Goal: Check status: Check status

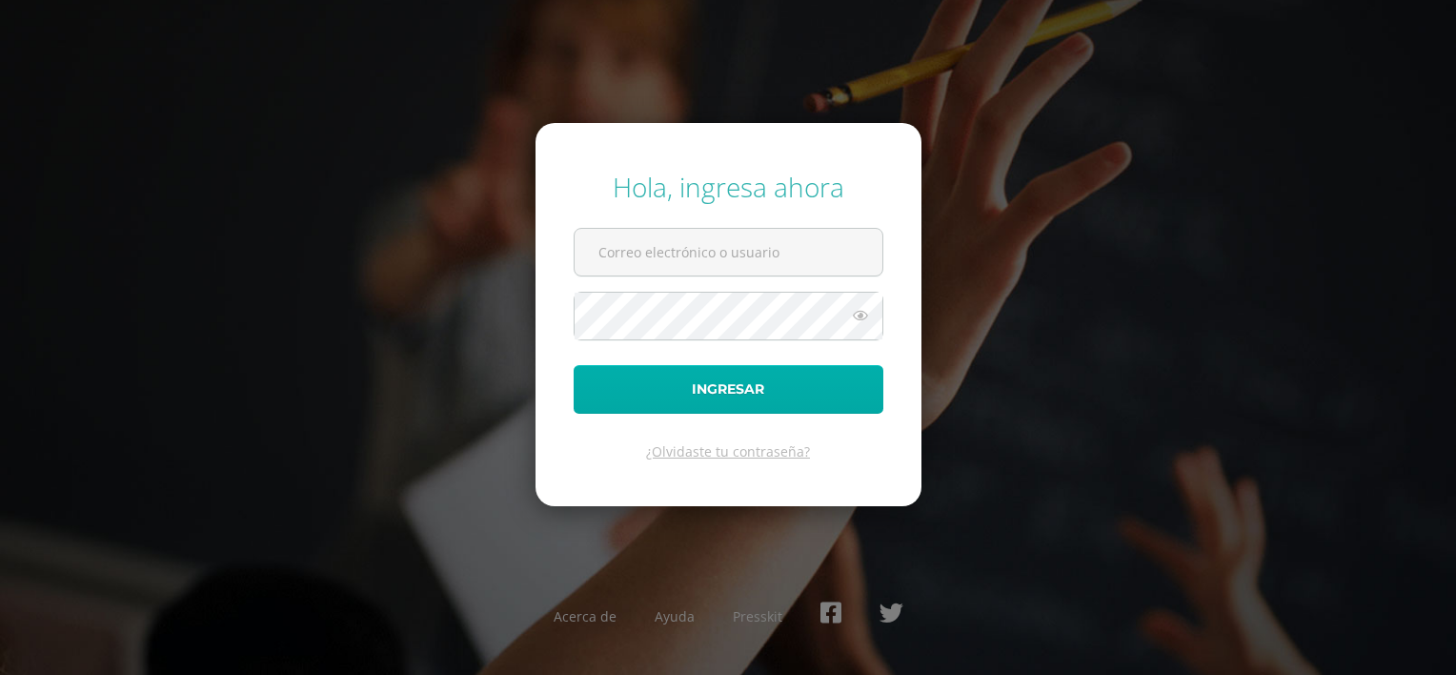
type input "[EMAIL_ADDRESS][DOMAIN_NAME]"
click at [709, 390] on button "Ingresar" at bounding box center [729, 389] width 310 height 49
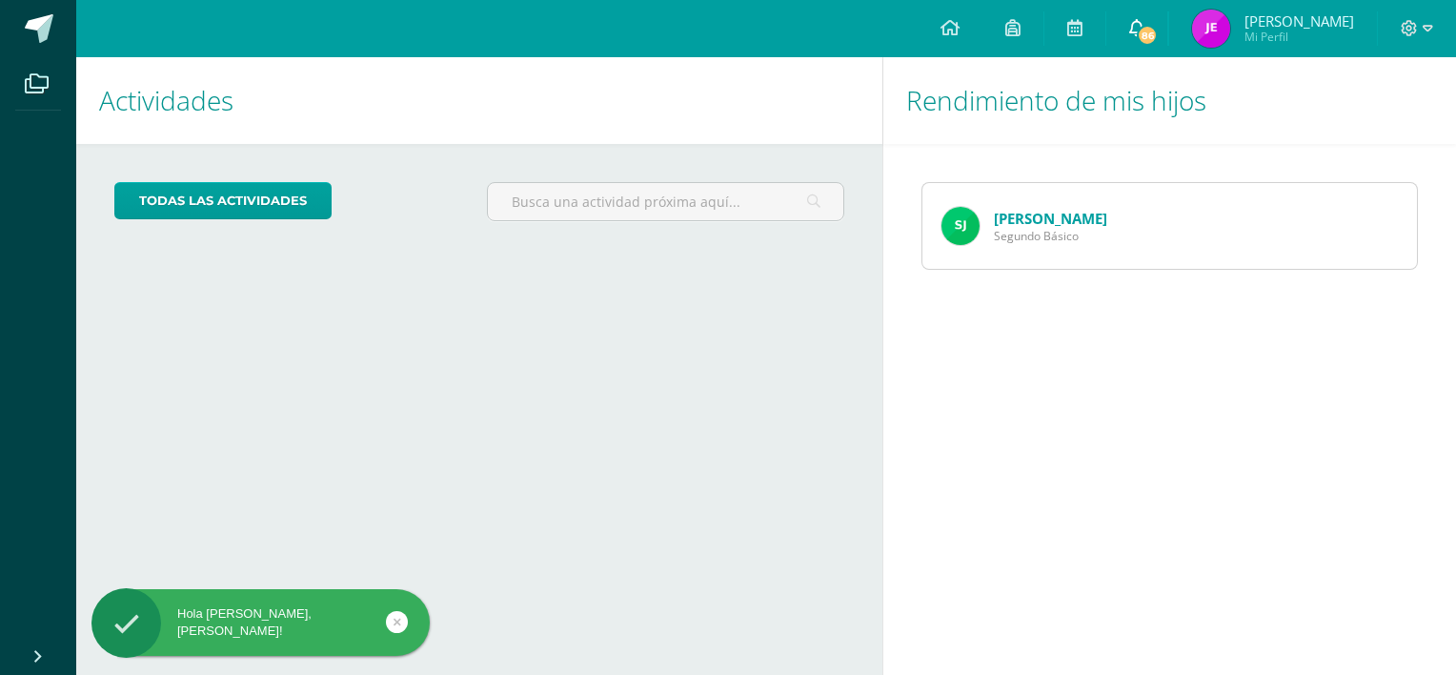
click at [1158, 25] on span "86" at bounding box center [1147, 35] width 21 height 21
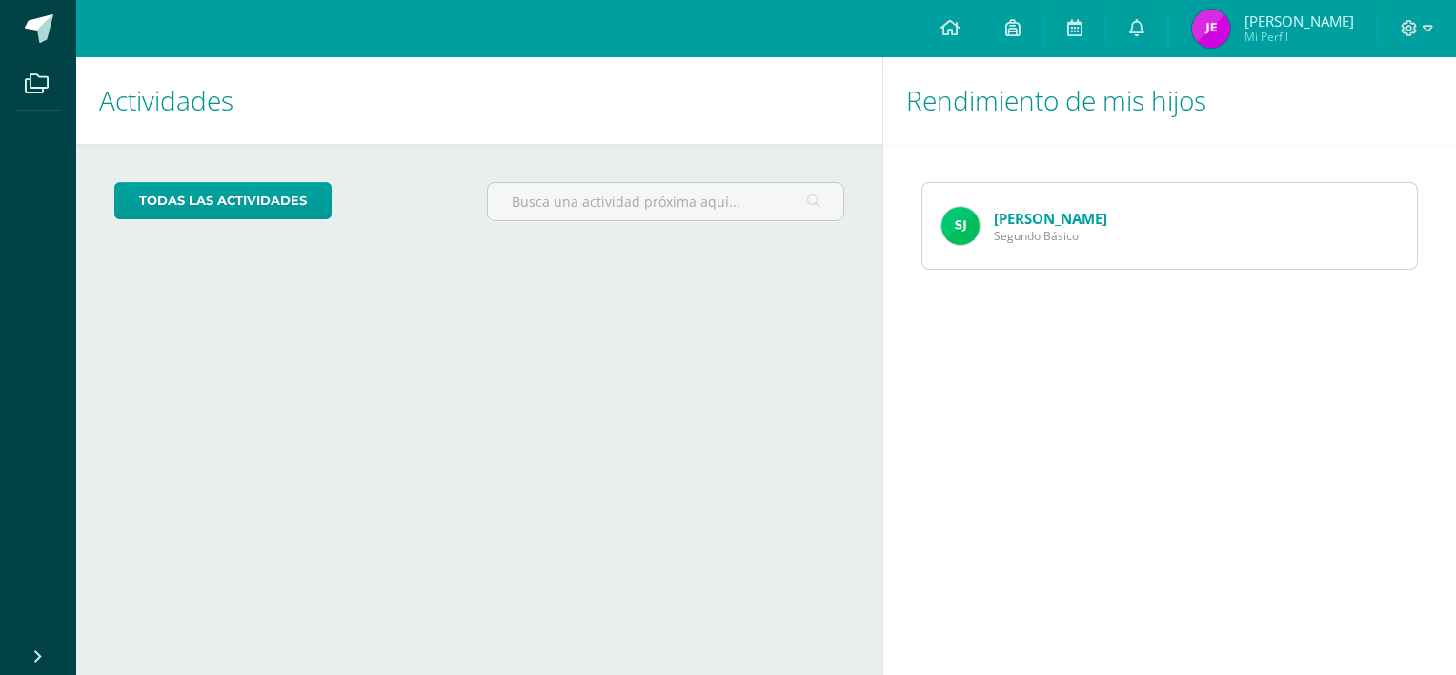
click at [1224, 35] on img at bounding box center [1211, 29] width 38 height 38
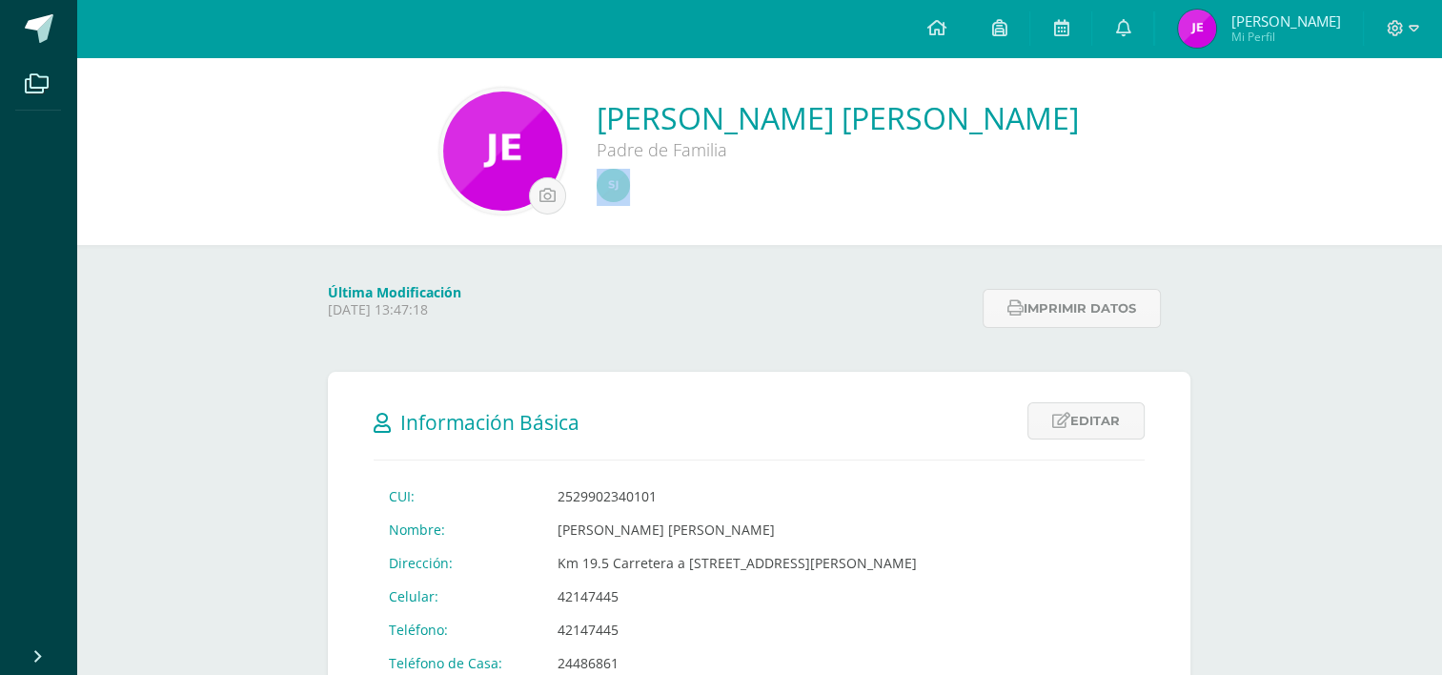
click at [1009, 221] on div "[PERSON_NAME] [PERSON_NAME] Padre de Familia" at bounding box center [759, 151] width 1366 height 188
click at [626, 192] on img at bounding box center [613, 185] width 33 height 33
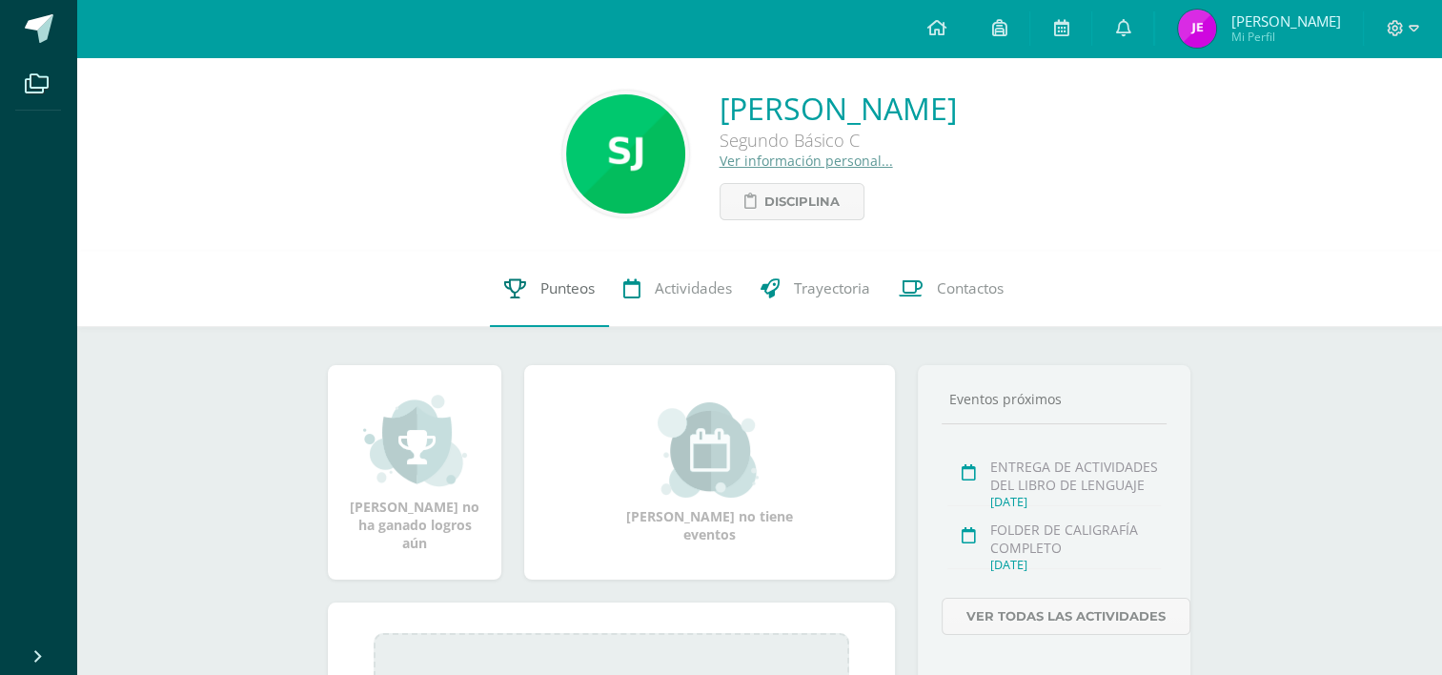
click at [535, 301] on link "Punteos" at bounding box center [549, 289] width 119 height 76
click at [554, 298] on span "Punteos" at bounding box center [567, 288] width 54 height 20
click at [555, 298] on span "Punteos" at bounding box center [567, 288] width 54 height 20
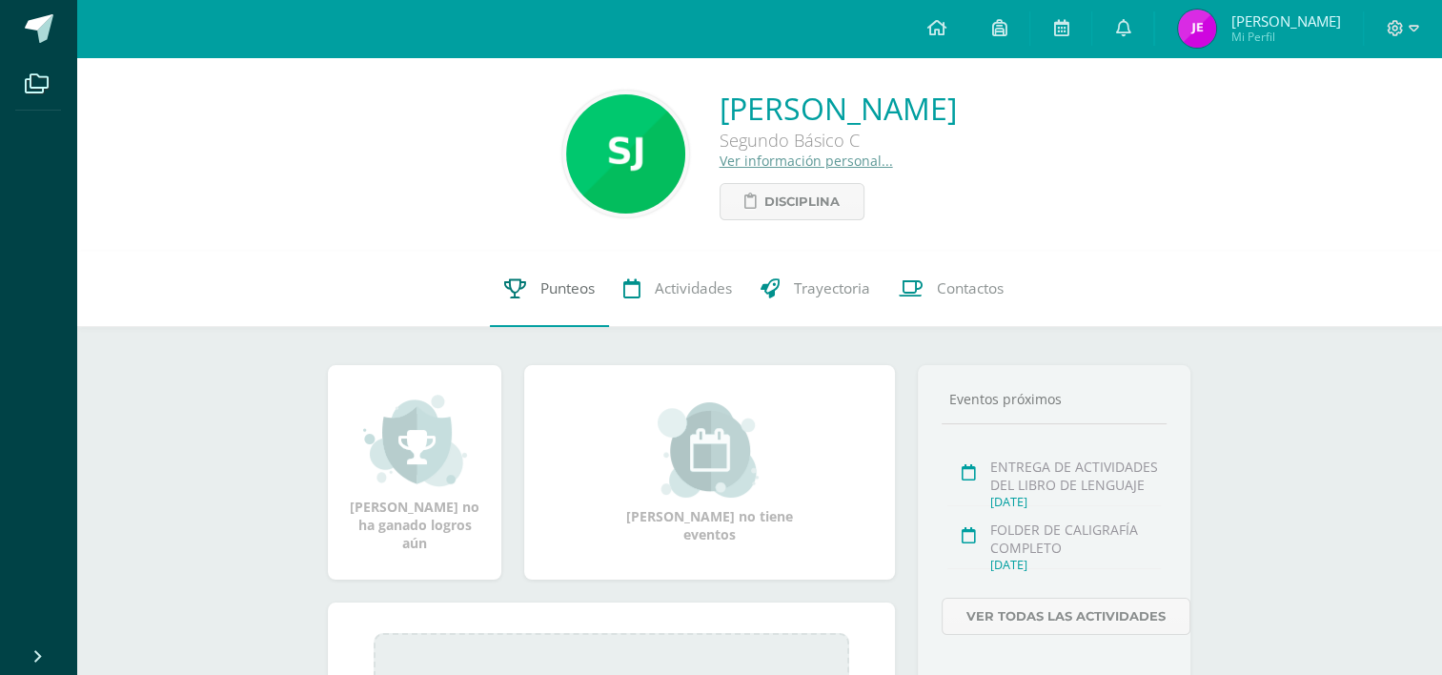
click at [552, 285] on span "Punteos" at bounding box center [567, 288] width 54 height 20
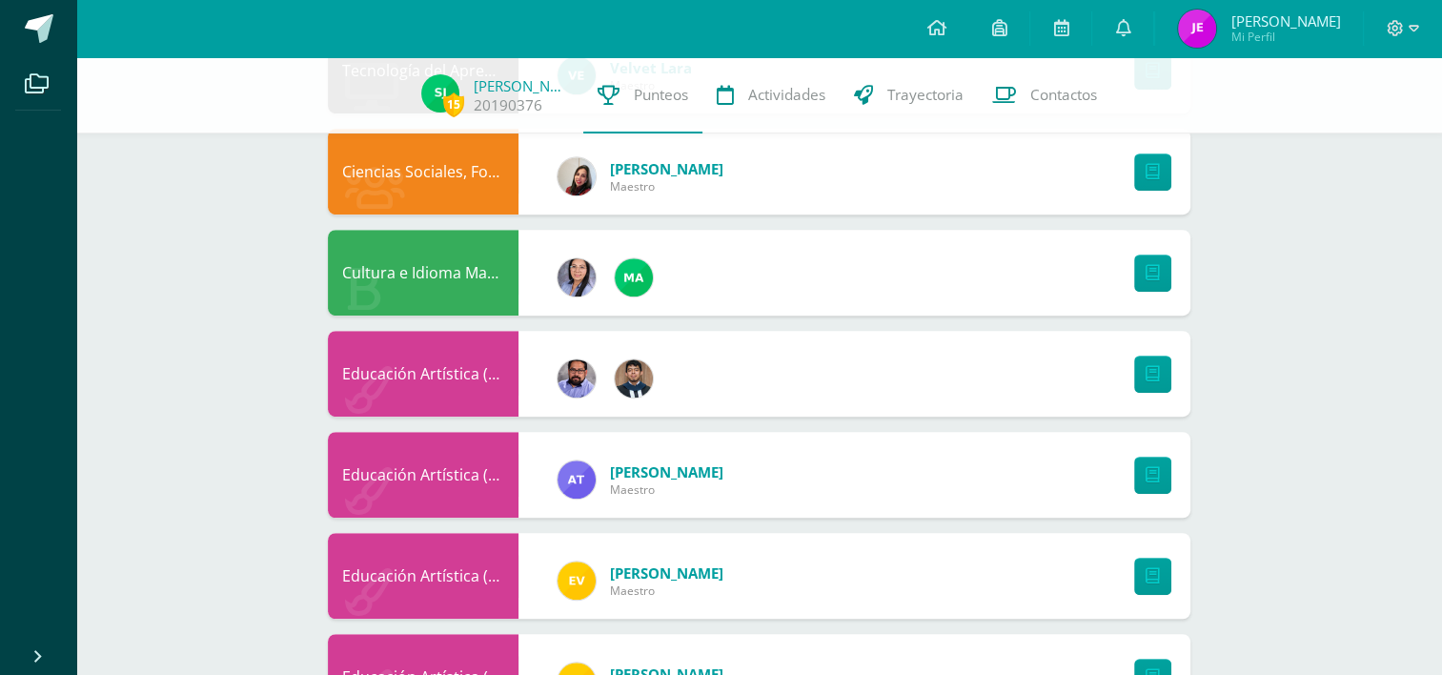
scroll to position [1163, 0]
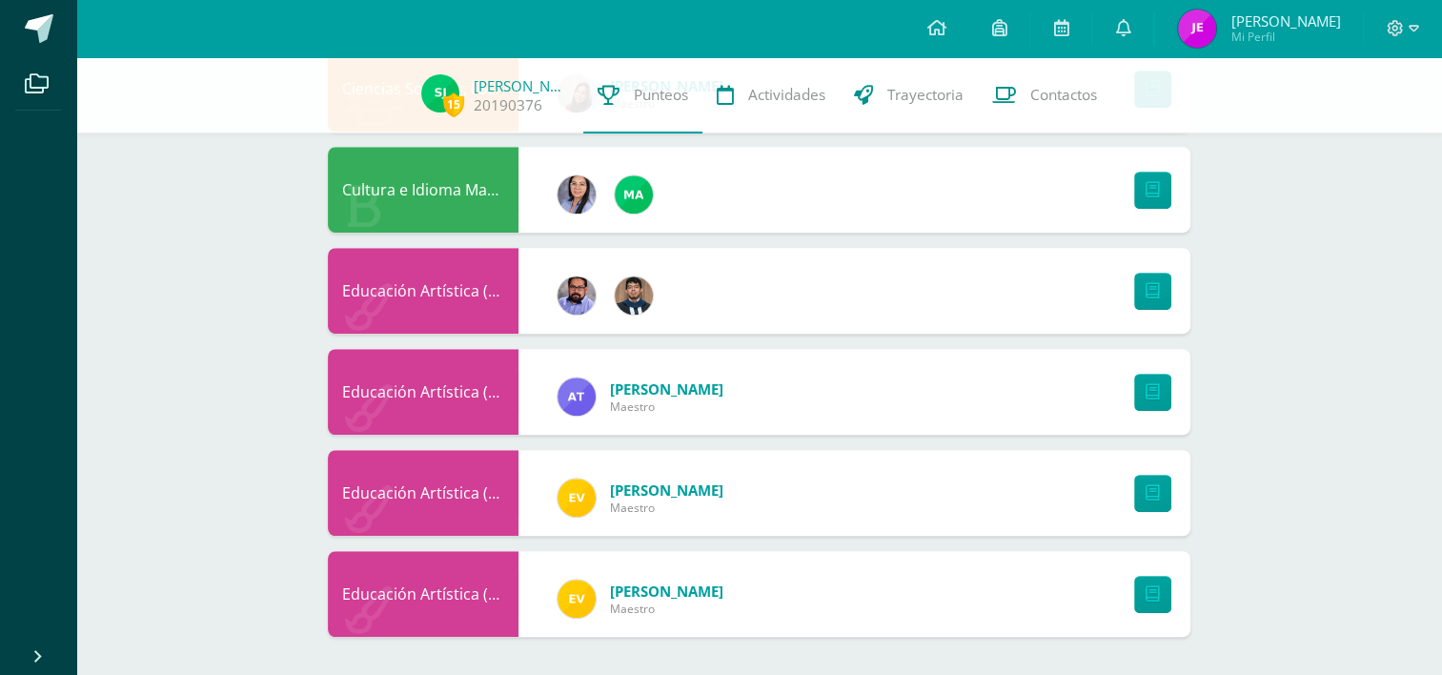
click at [423, 593] on div "Educación Artística (Danza)" at bounding box center [423, 594] width 191 height 86
click at [1160, 591] on link at bounding box center [1152, 594] width 37 height 37
click at [653, 101] on span "Punteos" at bounding box center [661, 95] width 54 height 20
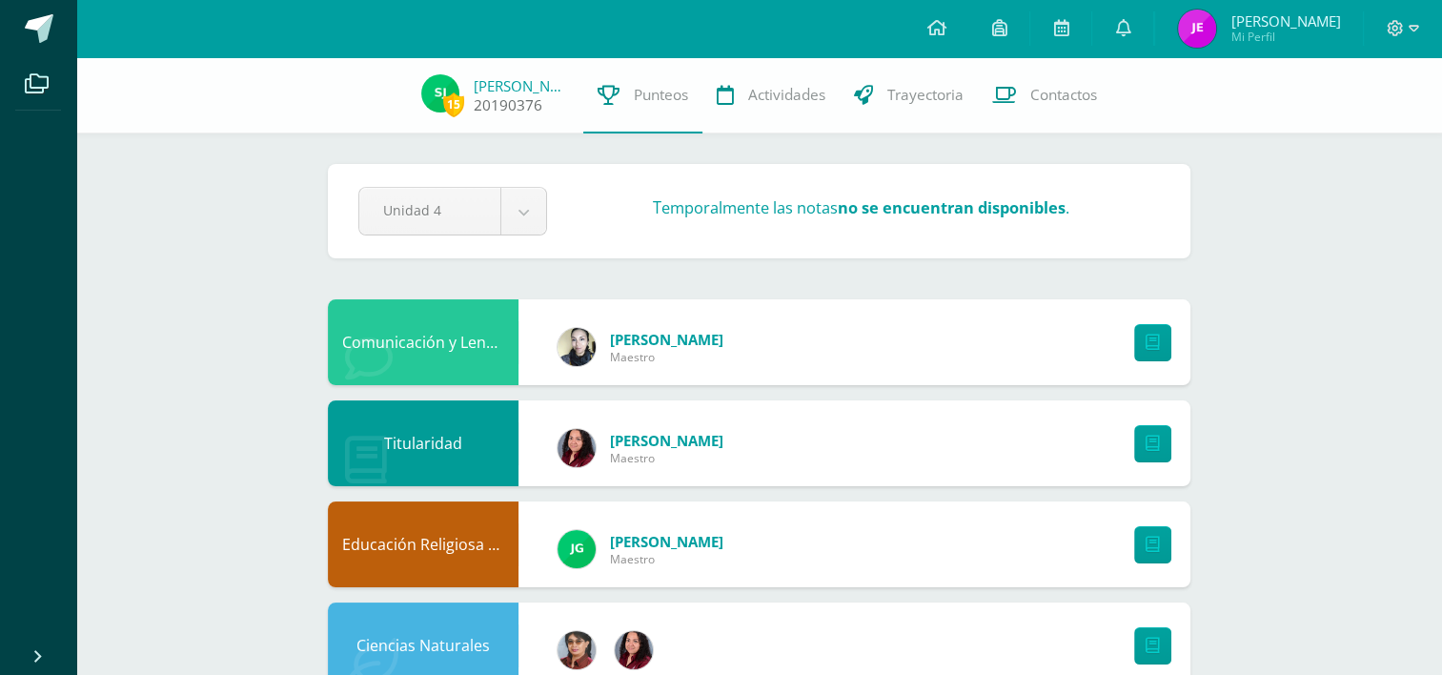
click at [515, 83] on link "[PERSON_NAME]" at bounding box center [521, 85] width 95 height 19
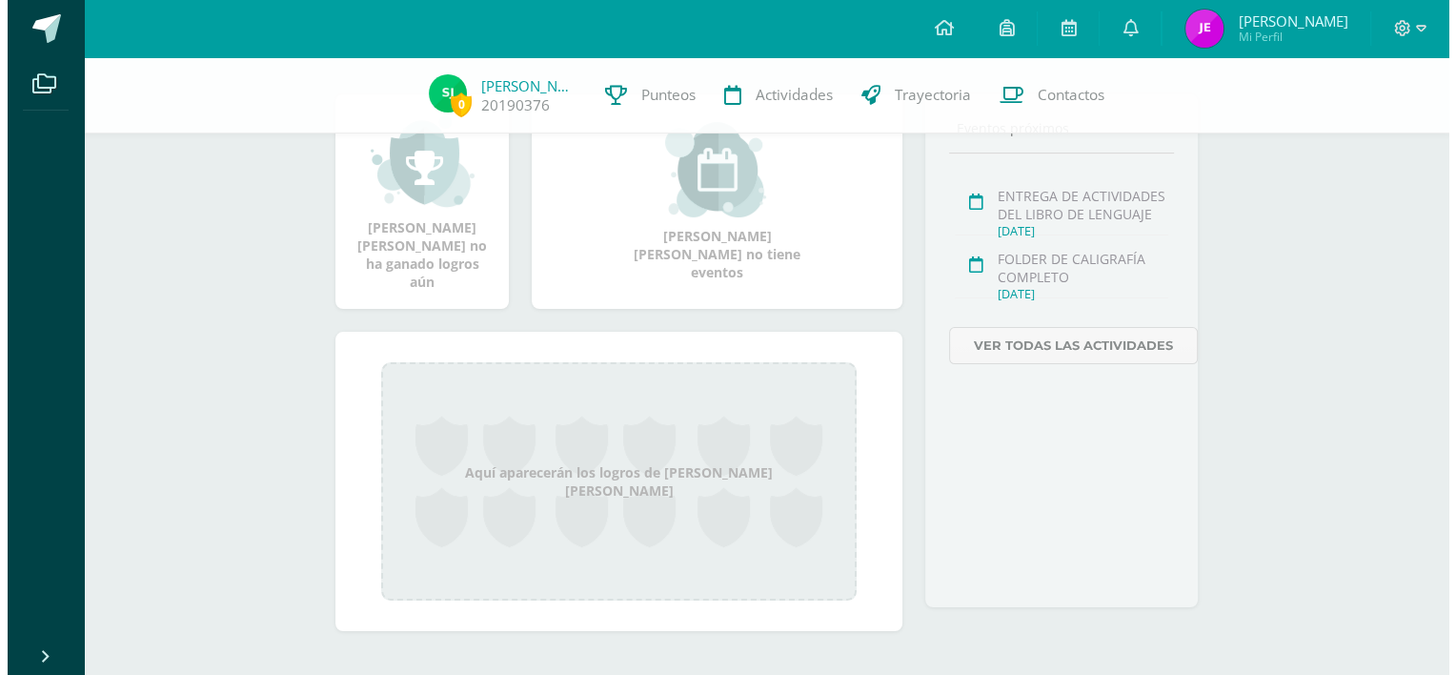
scroll to position [3, 0]
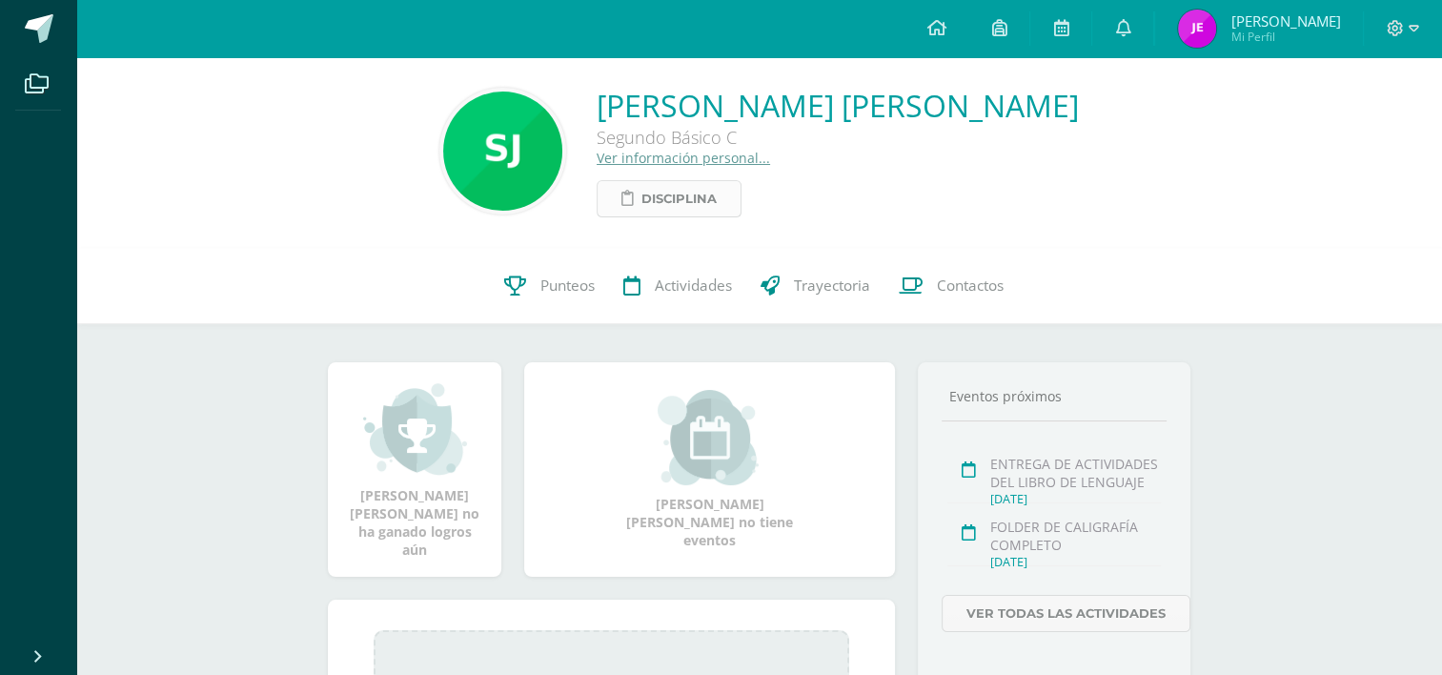
click at [711, 202] on span "Disciplina" at bounding box center [678, 198] width 75 height 35
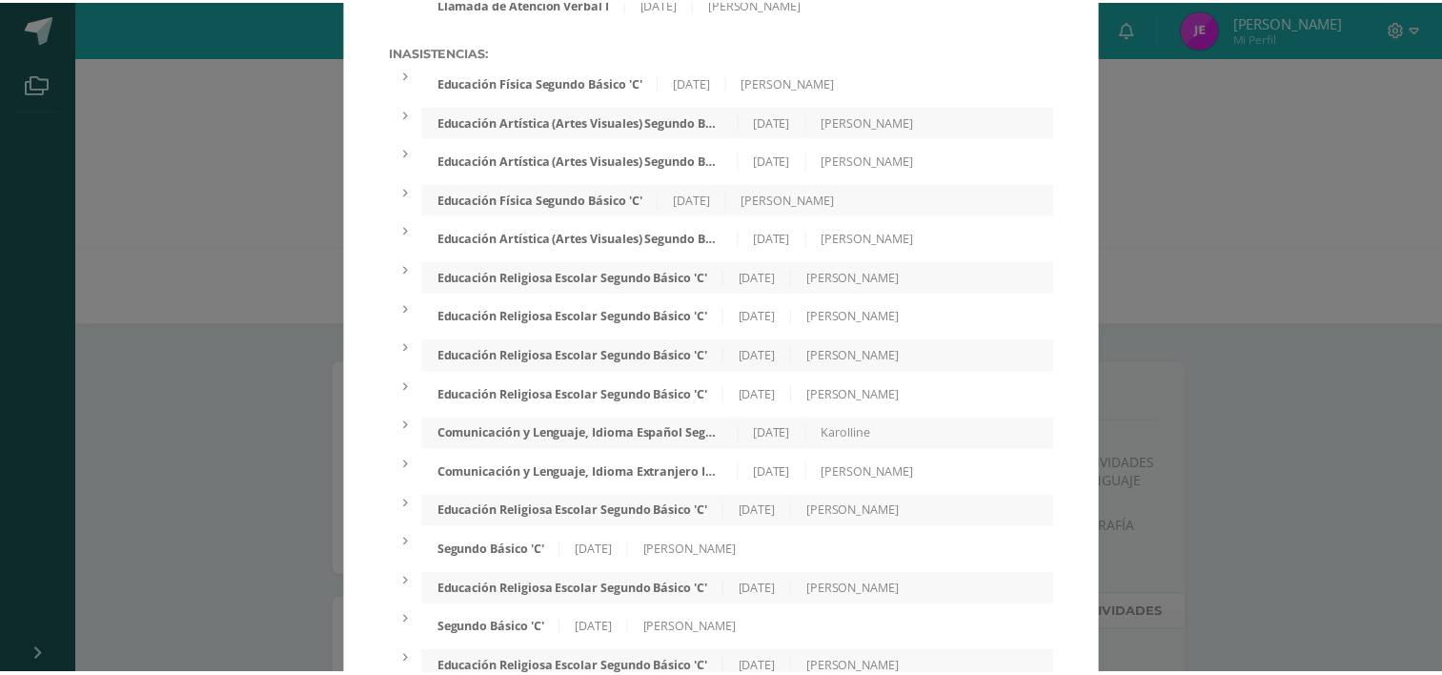
scroll to position [0, 0]
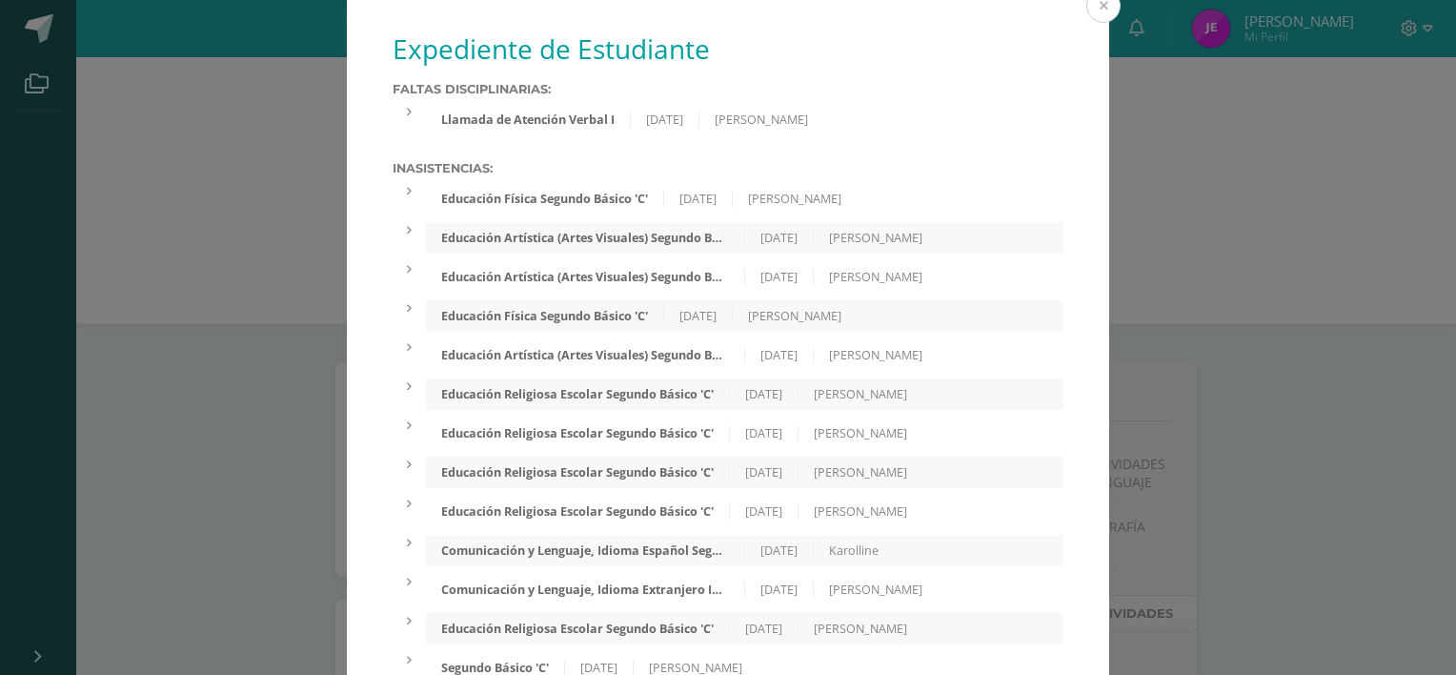
click at [1100, 10] on button at bounding box center [1103, 6] width 34 height 34
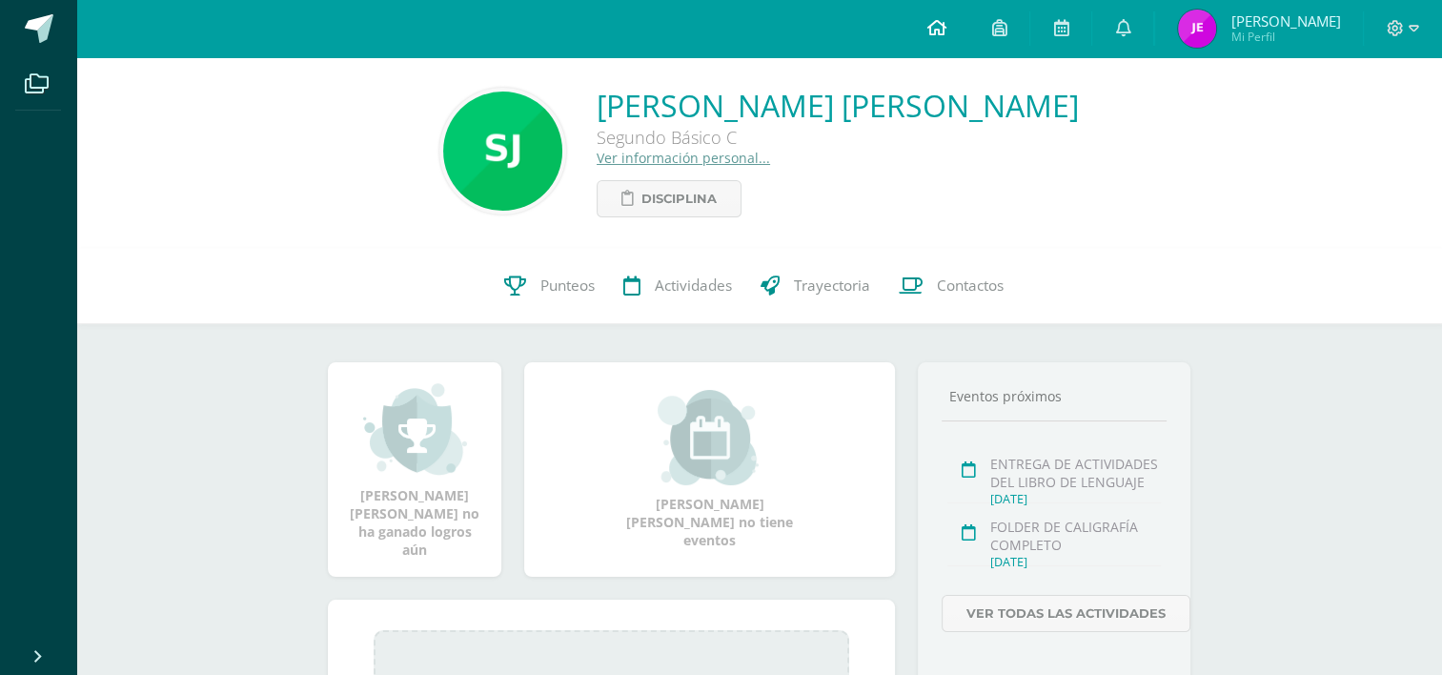
click at [945, 26] on icon at bounding box center [935, 27] width 19 height 17
